Goal: Transaction & Acquisition: Download file/media

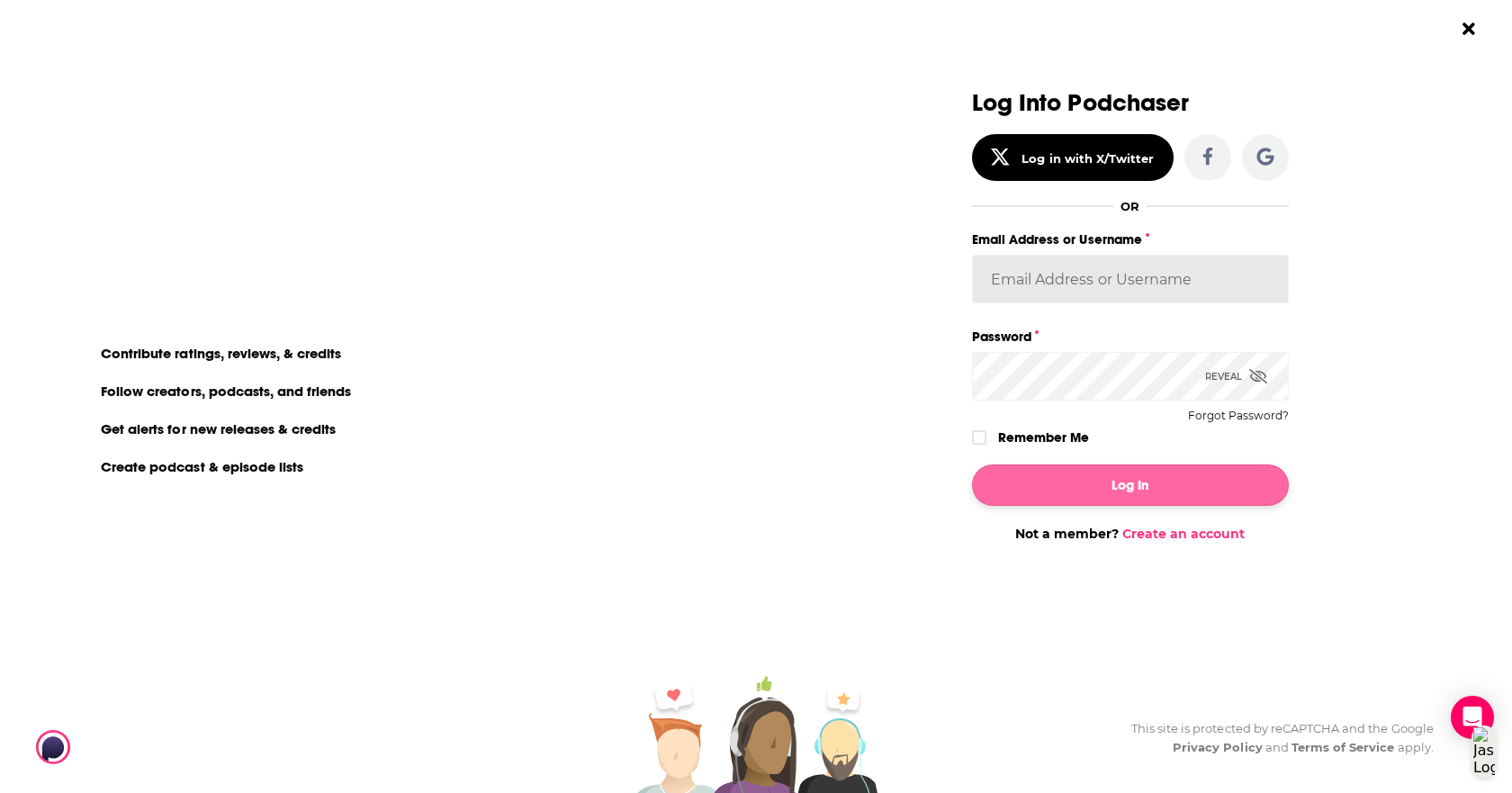
type input "RebRoz5"
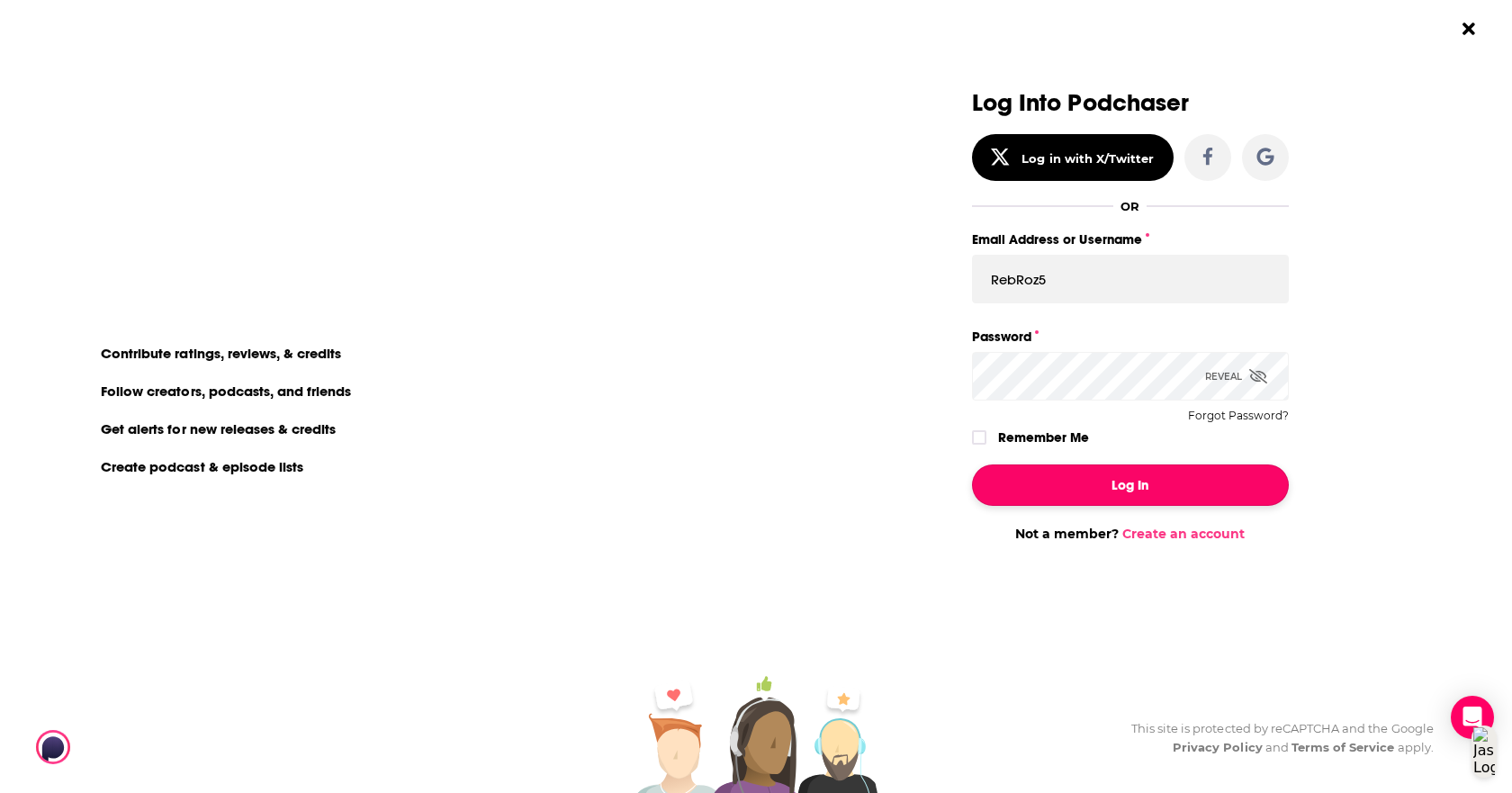
click at [1194, 493] on button "Log In" at bounding box center [1130, 485] width 316 height 41
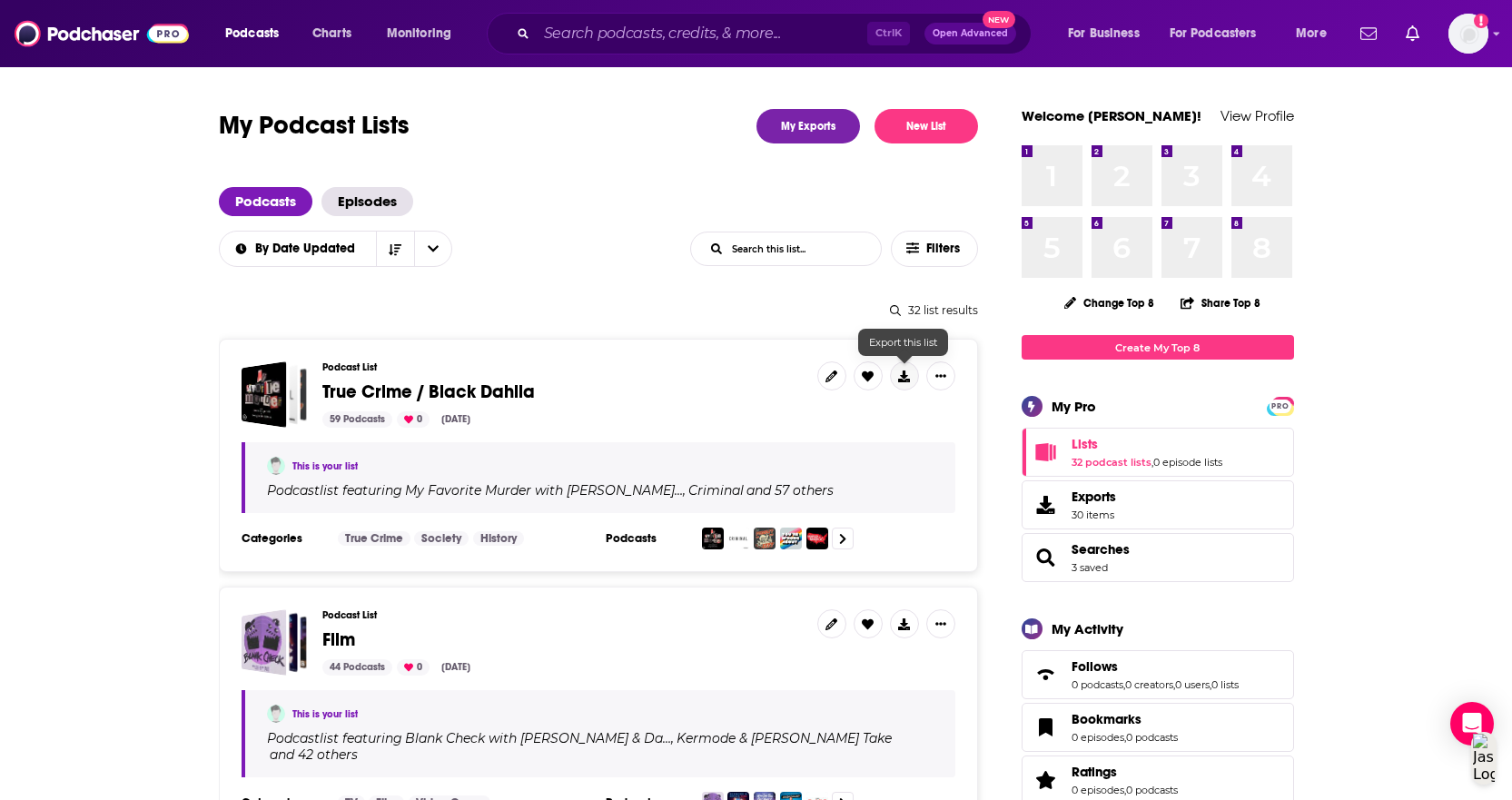
click at [908, 379] on icon at bounding box center [903, 376] width 12 height 12
click at [1101, 494] on span "Exports" at bounding box center [1094, 497] width 45 height 16
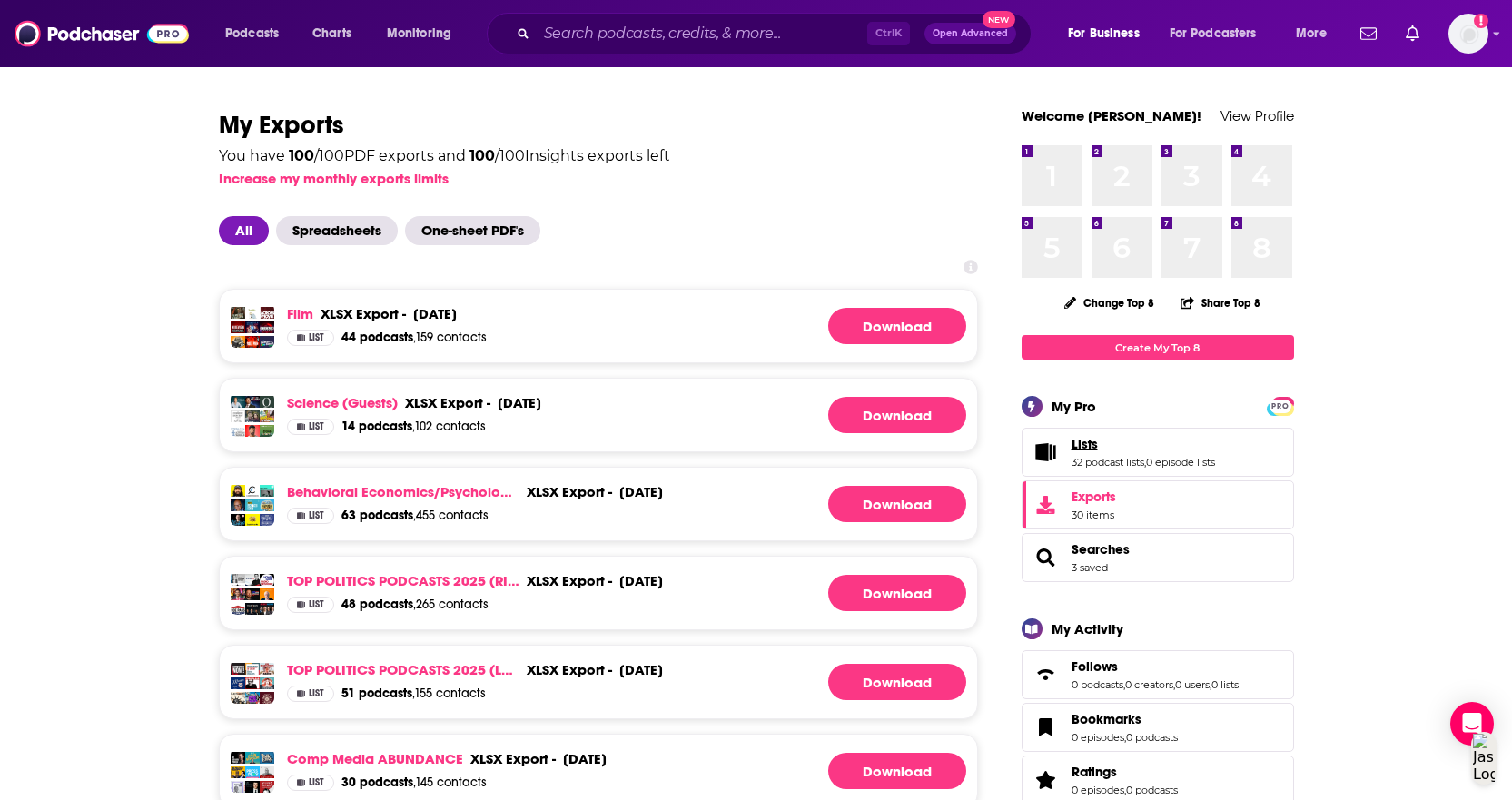
click at [1091, 447] on span "Lists" at bounding box center [1084, 444] width 26 height 16
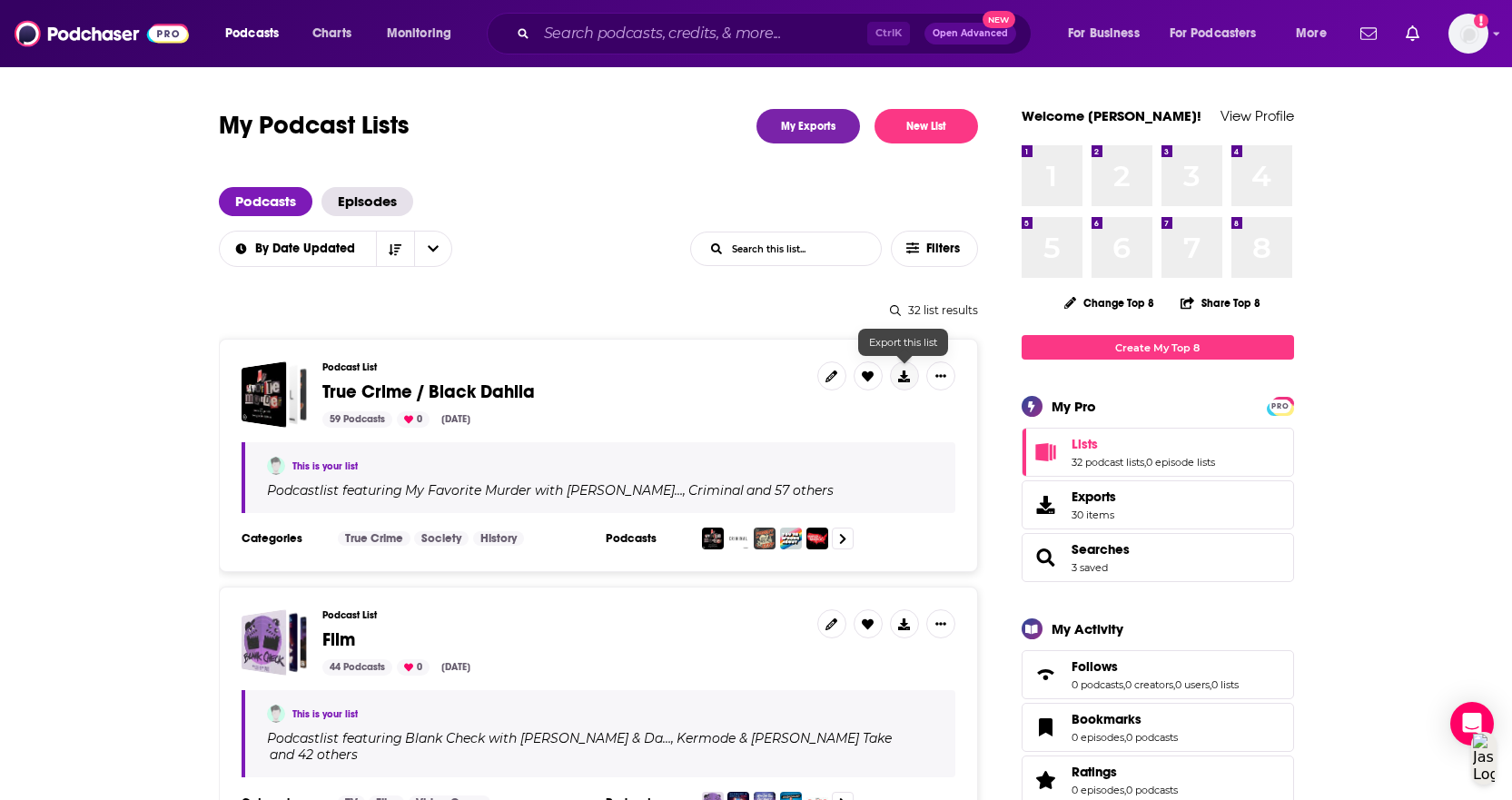
click at [895, 379] on button at bounding box center [904, 376] width 29 height 29
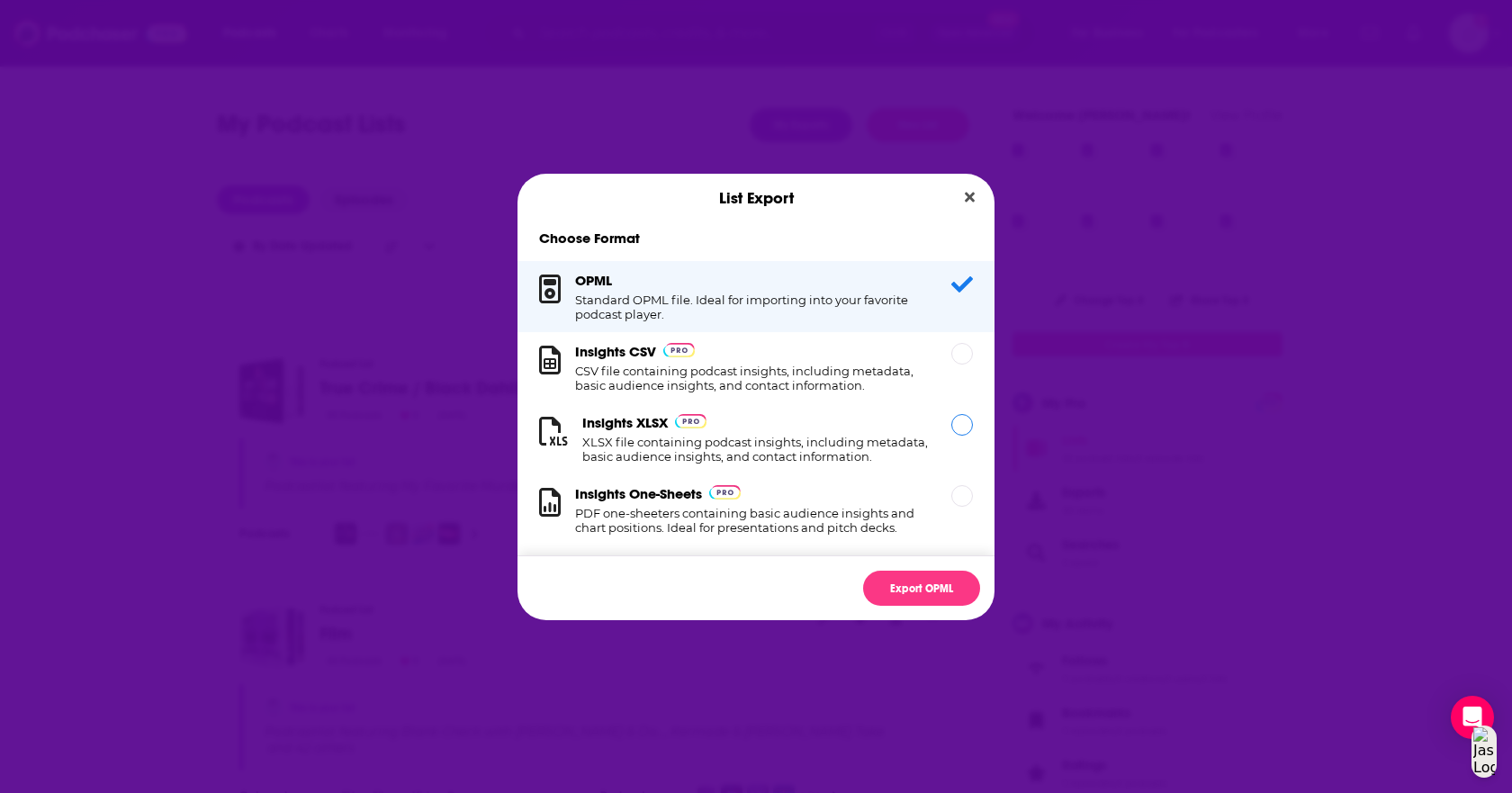
click at [762, 444] on h1 "XLSX file containing podcast insights, including metadata, basic audience insig…" at bounding box center [756, 449] width 347 height 29
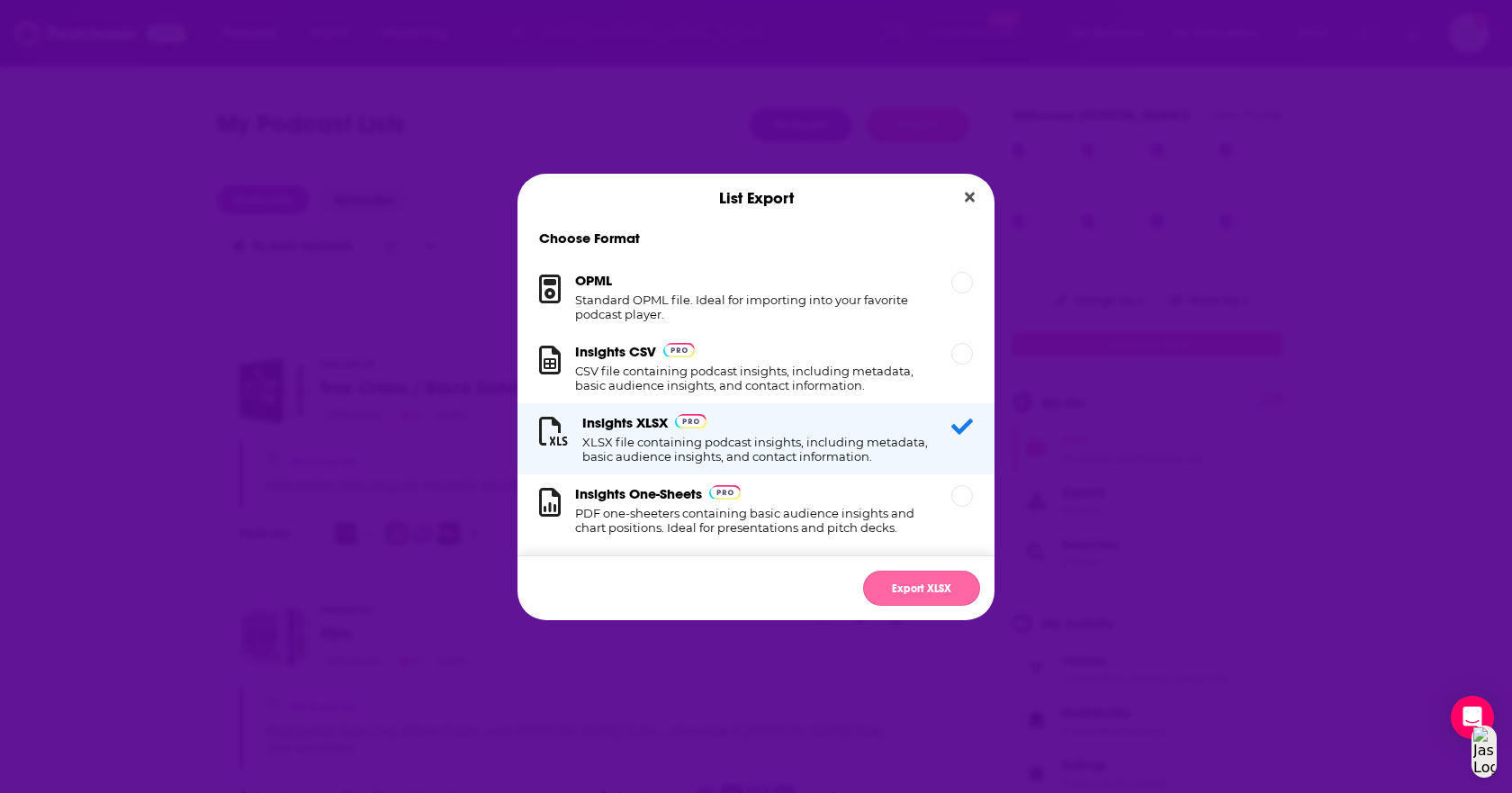
click at [939, 581] on button "Export XLSX" at bounding box center [921, 588] width 117 height 35
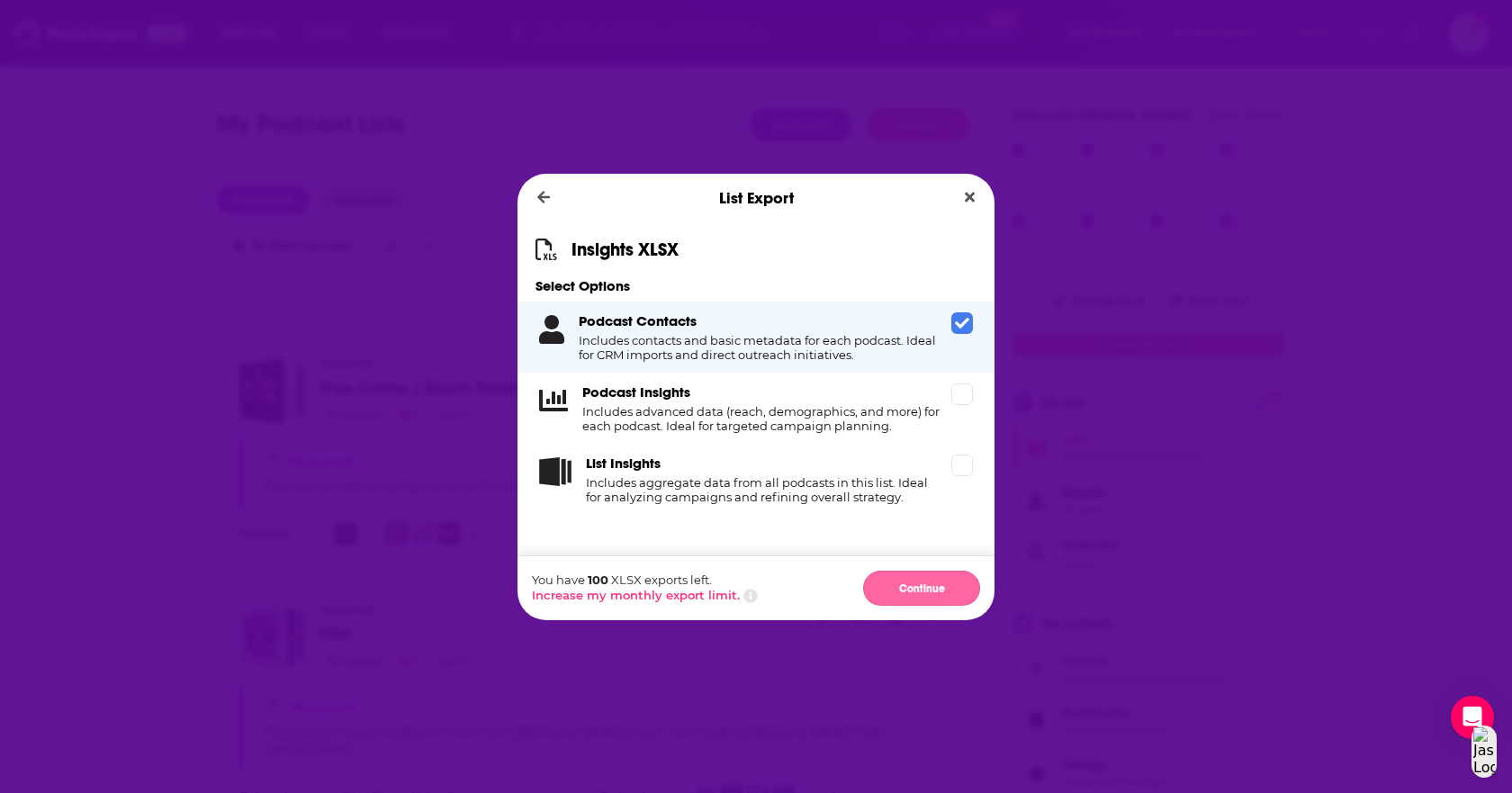
click at [934, 590] on button "Continue" at bounding box center [921, 588] width 117 height 35
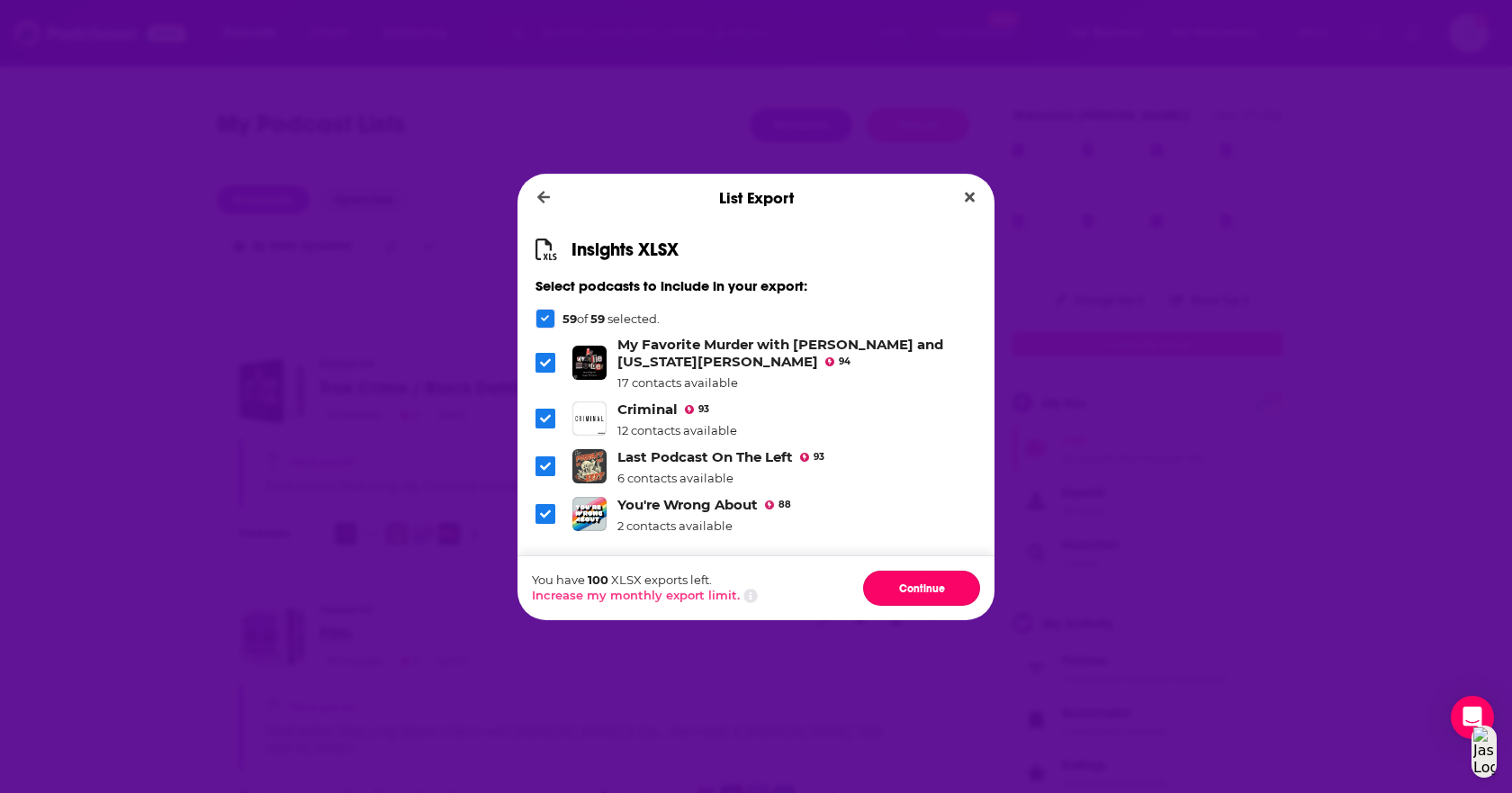
click at [934, 590] on button "Continue" at bounding box center [921, 588] width 117 height 35
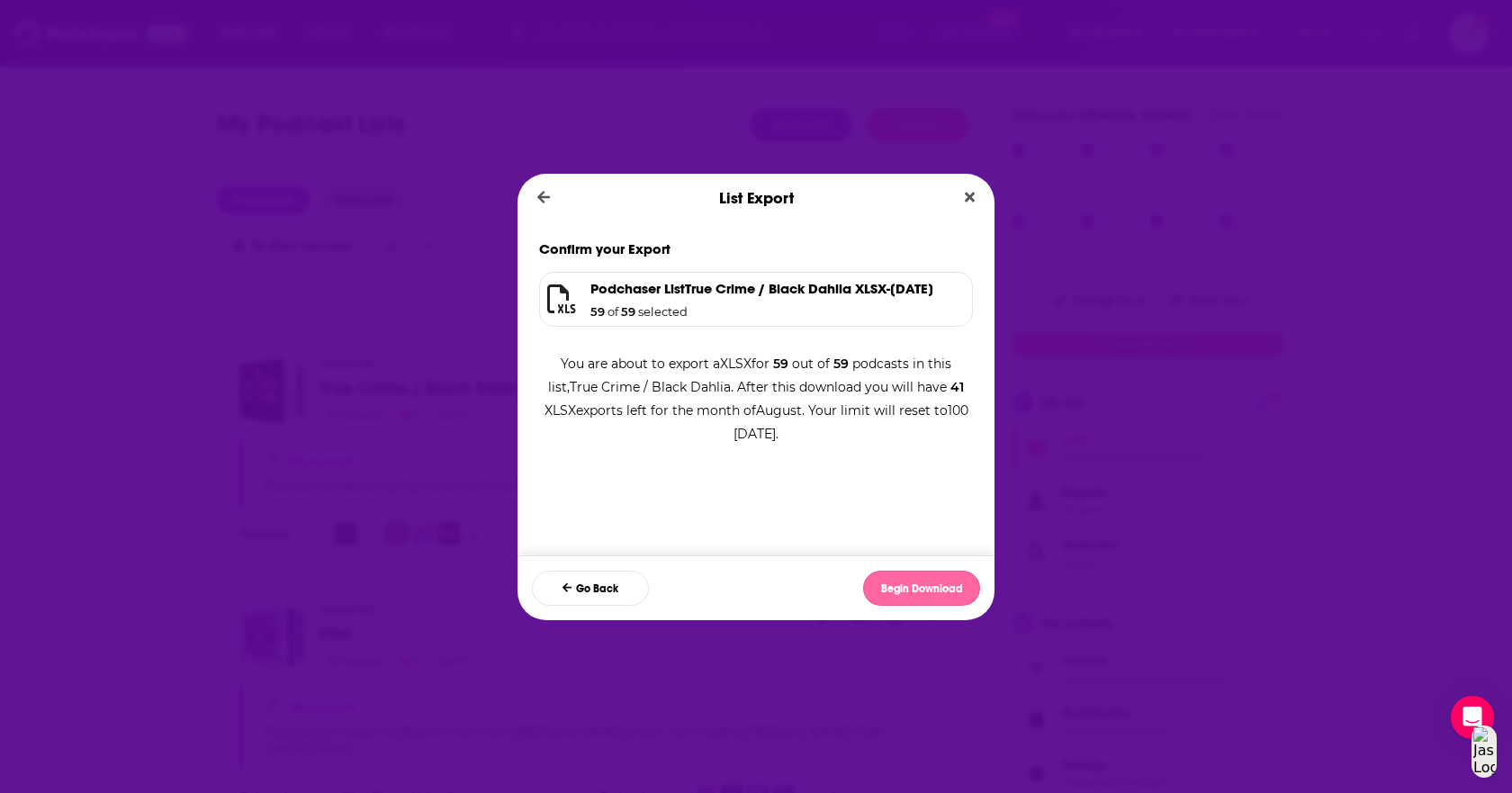
click at [931, 601] on button "Begin Download" at bounding box center [921, 588] width 117 height 35
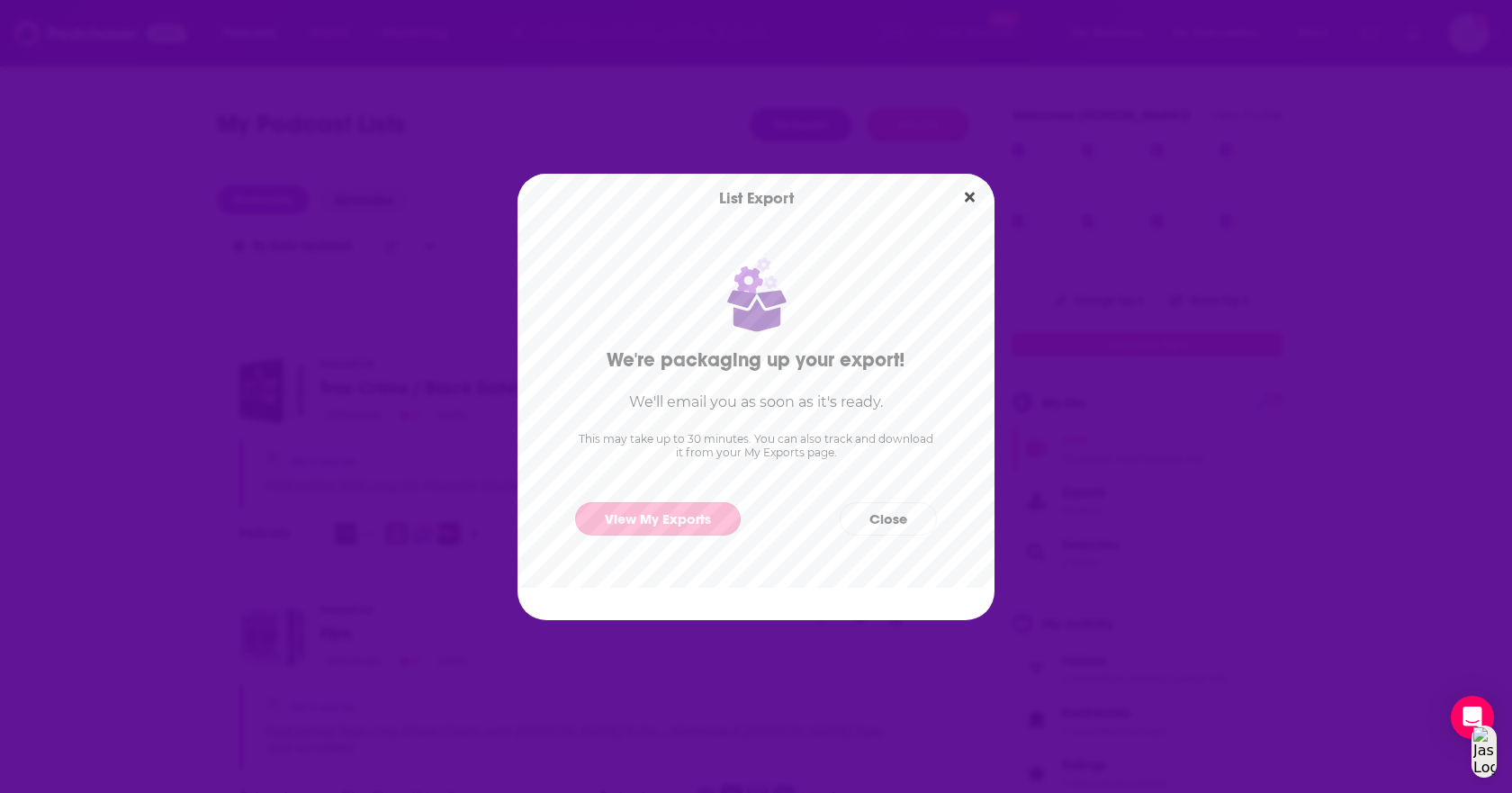
click at [693, 524] on link "View My Exports" at bounding box center [658, 519] width 166 height 33
